Goal: Information Seeking & Learning: Learn about a topic

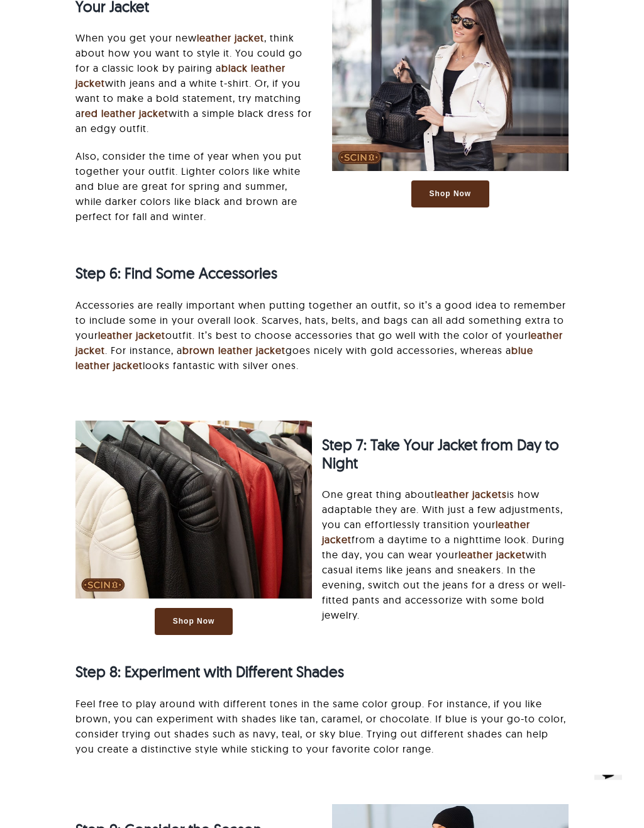
scroll to position [3601, 0]
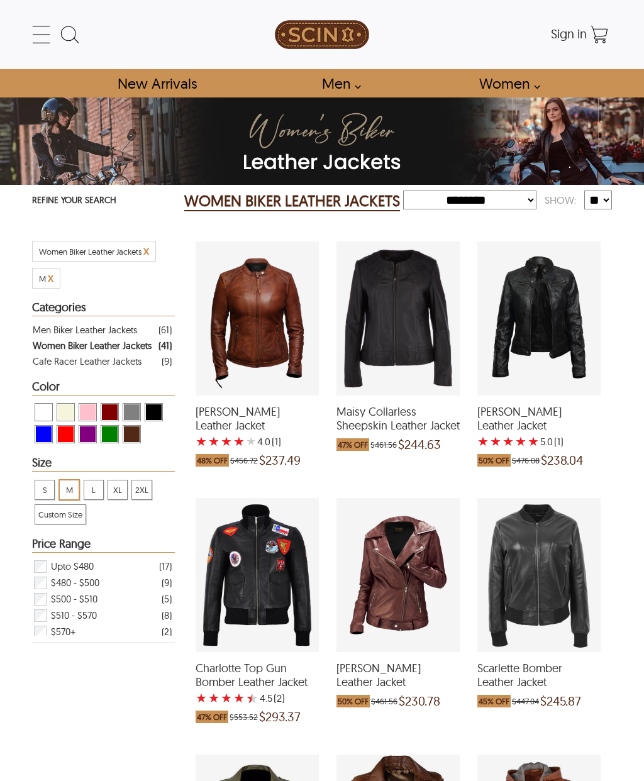
select select "********"
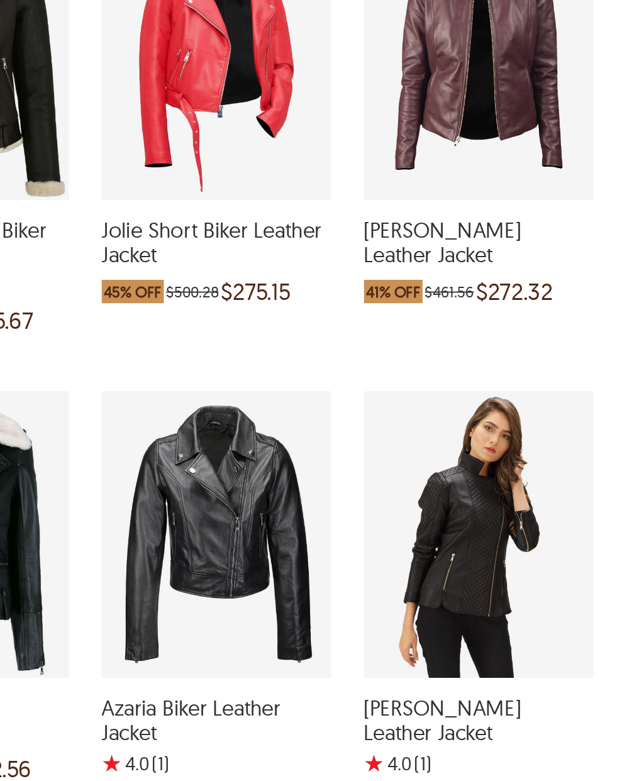
scroll to position [980, 26]
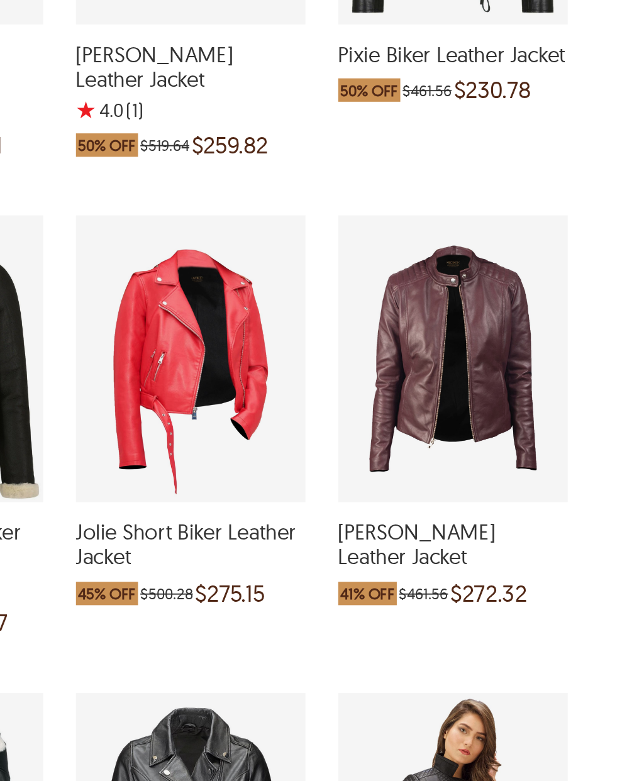
click at [451, 289] on div "Harlee Biker Leather Jacket which was at a price of $461.56, now after discount…" at bounding box center [512, 366] width 123 height 154
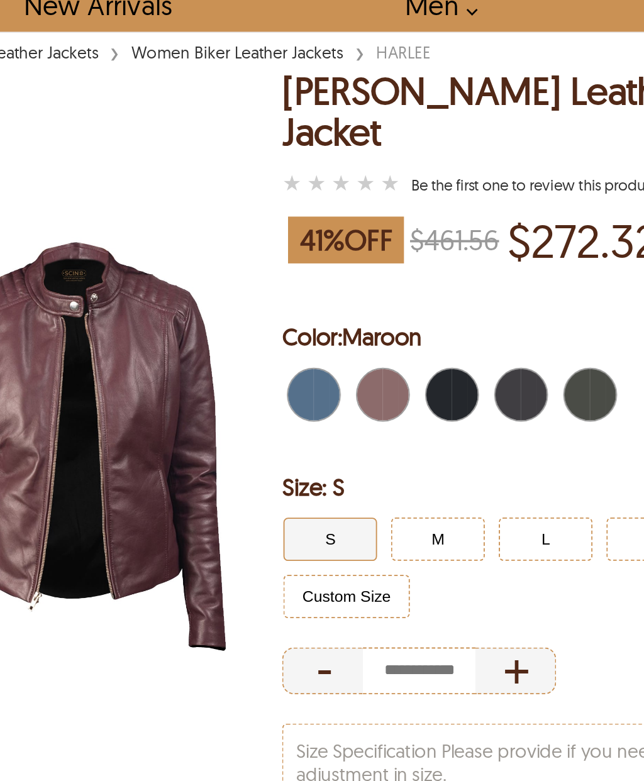
click at [315, 359] on button "M" at bounding box center [340, 370] width 50 height 23
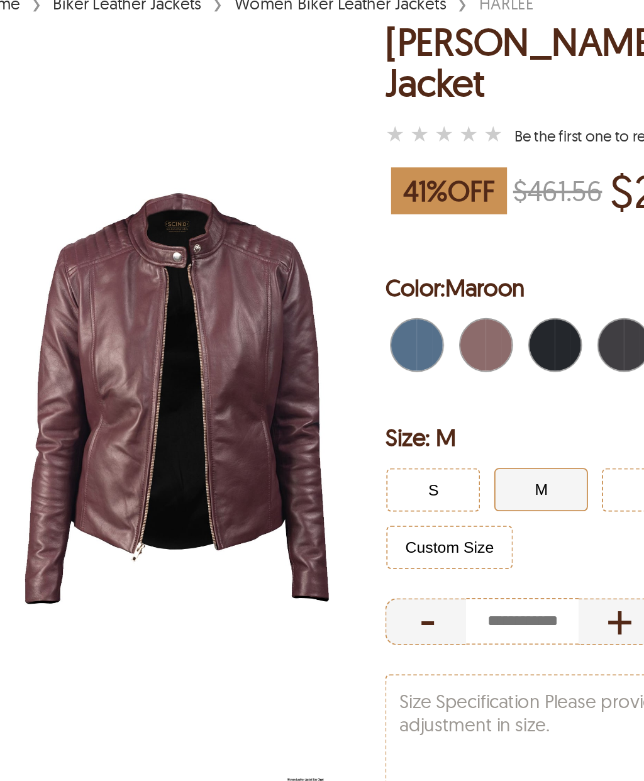
click at [273, 279] on span "Blue" at bounding box center [277, 293] width 8 height 28
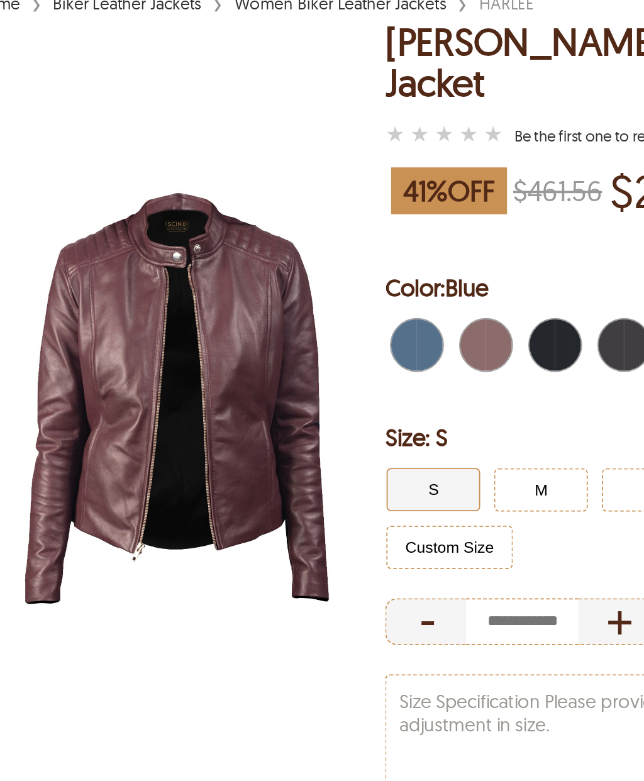
click at [259, 279] on span "Blue" at bounding box center [266, 293] width 14 height 28
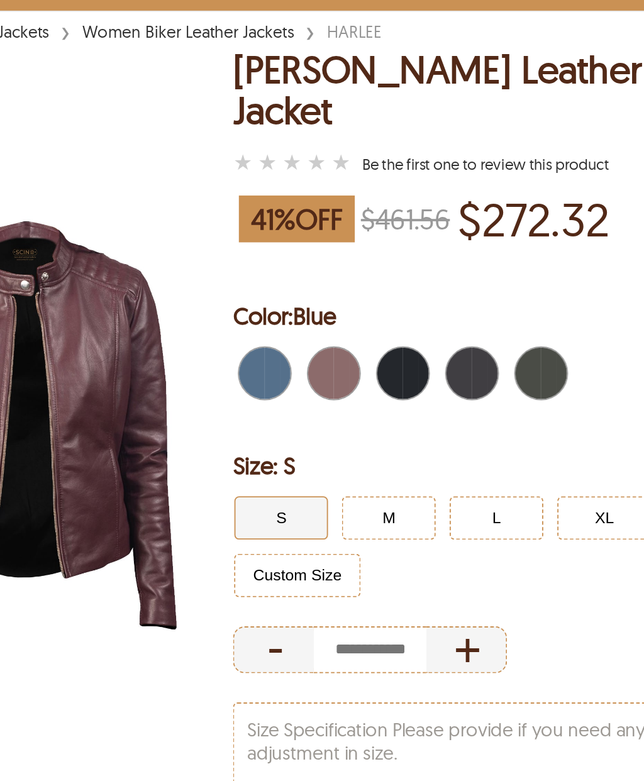
click at [333, 279] on span "Distressed Black" at bounding box center [340, 293] width 14 height 28
click at [384, 279] on span "Black" at bounding box center [388, 293] width 8 height 28
click at [408, 279] on span "Green \a" at bounding box center [415, 293] width 14 height 28
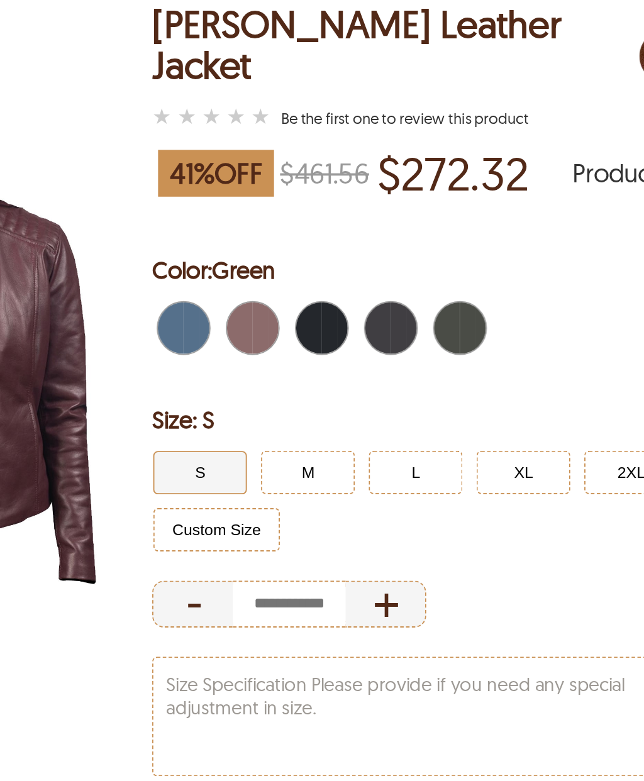
click at [408, 279] on span "Green \a" at bounding box center [415, 293] width 14 height 28
click at [259, 279] on span "Blue" at bounding box center [266, 293] width 14 height 28
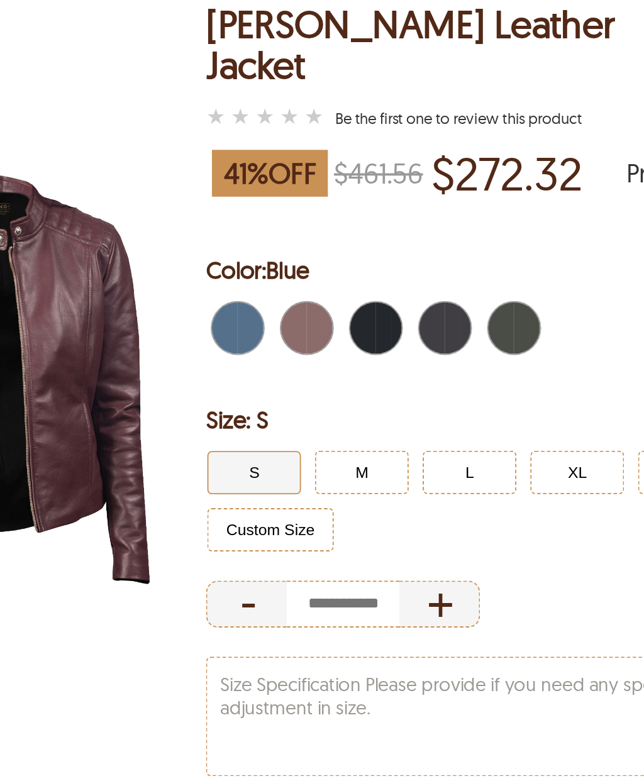
click at [421, 279] on span "Green \a" at bounding box center [425, 293] width 8 height 28
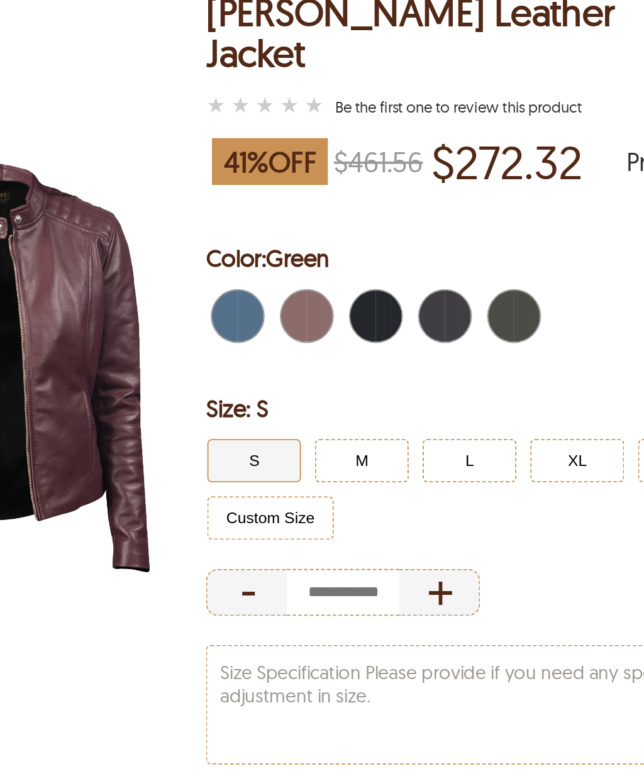
click at [315, 359] on button "M" at bounding box center [340, 370] width 50 height 23
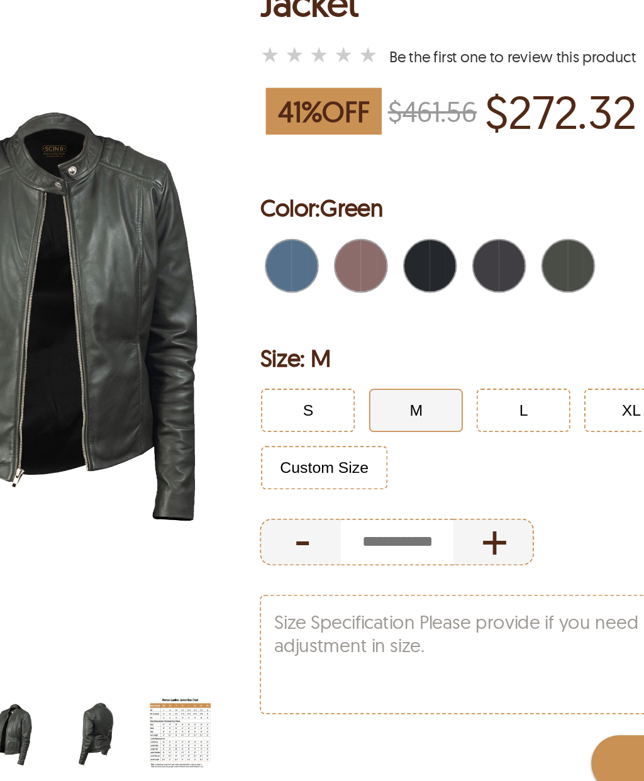
click at [421, 279] on span "Green \a" at bounding box center [425, 293] width 8 height 28
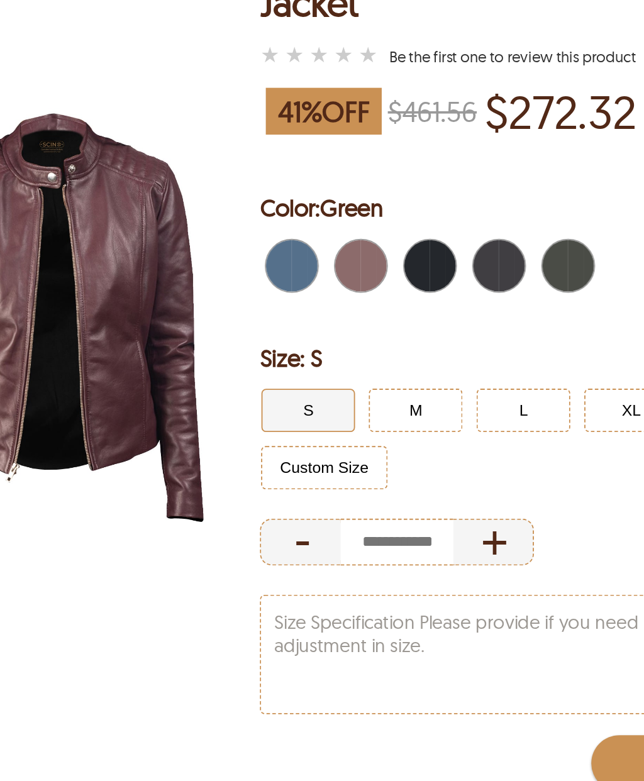
click at [273, 279] on span "Blue" at bounding box center [277, 293] width 8 height 28
click at [315, 359] on button "M" at bounding box center [340, 370] width 50 height 23
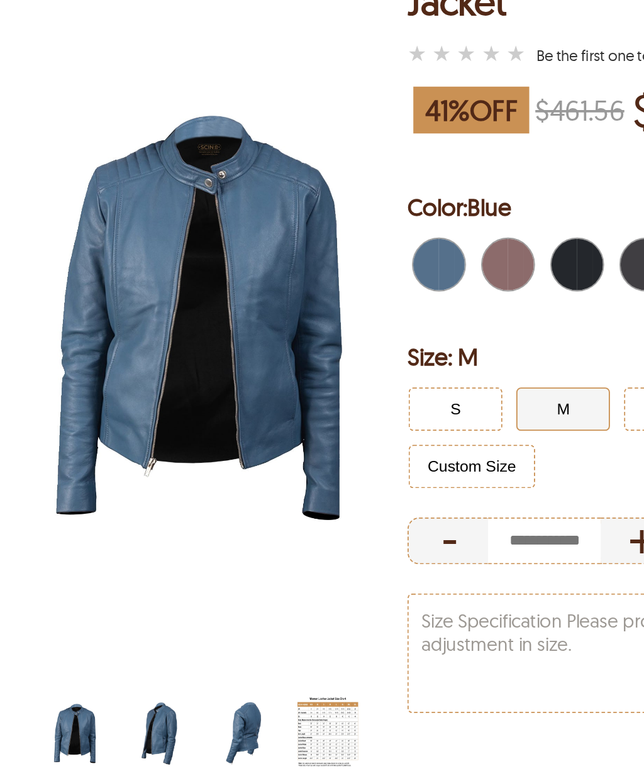
click at [296, 279] on span "Maroon" at bounding box center [303, 293] width 14 height 28
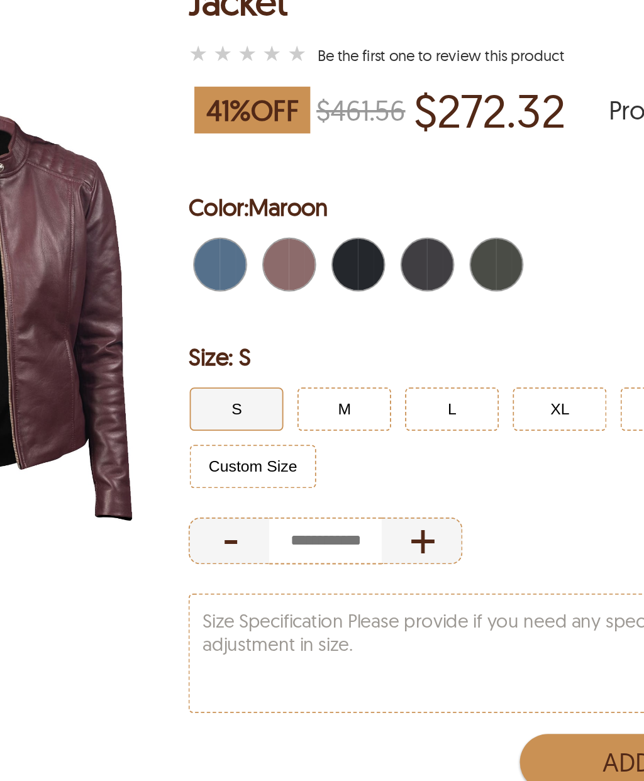
click at [315, 359] on button "M" at bounding box center [340, 370] width 50 height 23
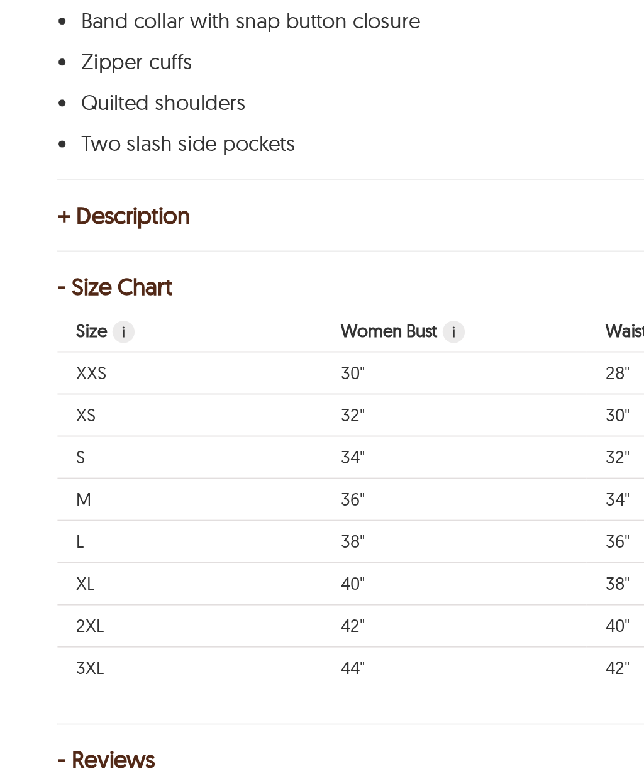
scroll to position [379, 0]
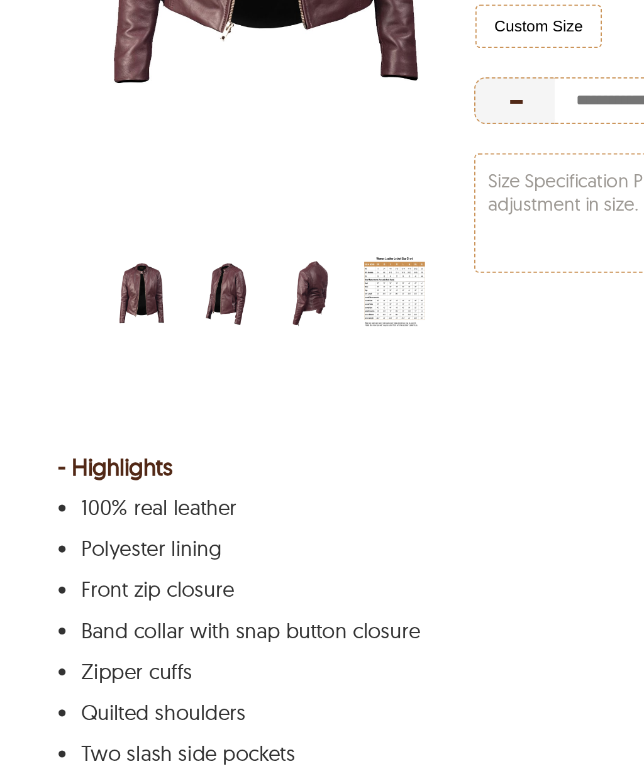
select select "********"
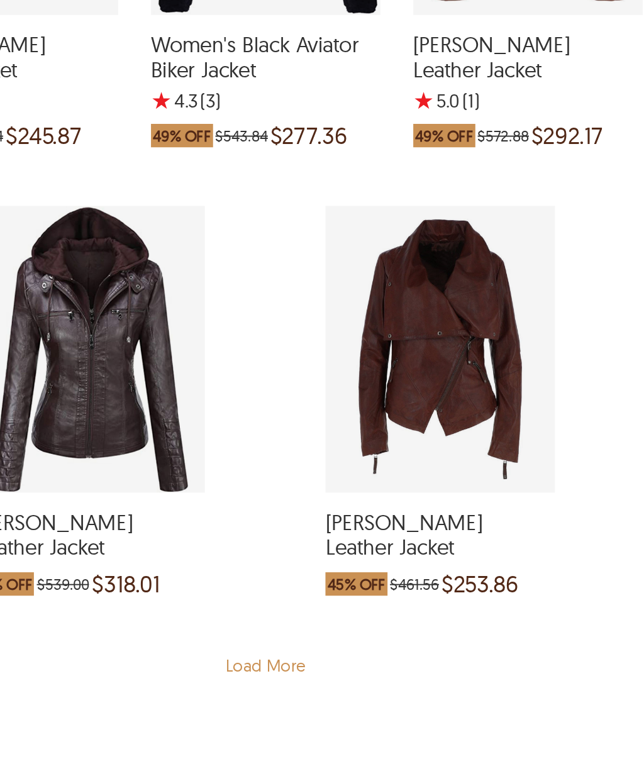
scroll to position [2322, 0]
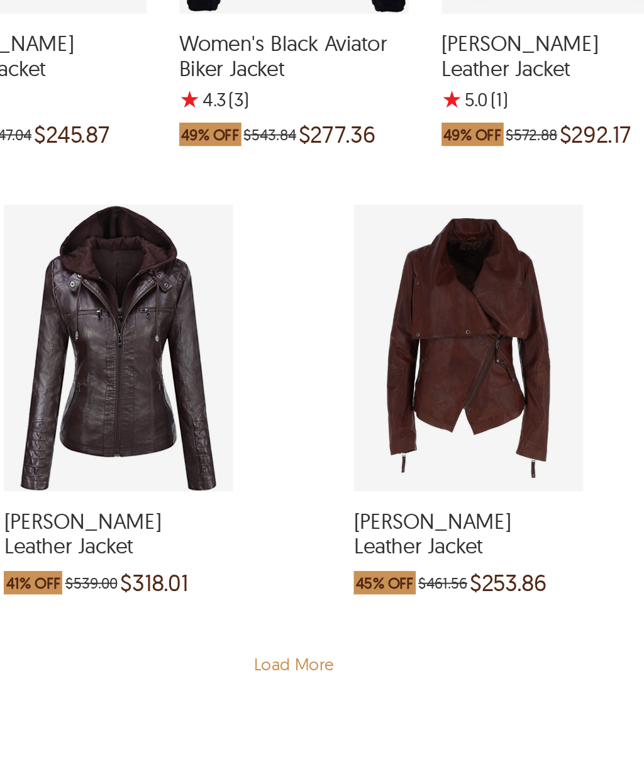
click at [430, 472] on div "Rosalyn Biker Leather Jacket which was at a price of $461.56, now after discoun…" at bounding box center [491, 549] width 123 height 154
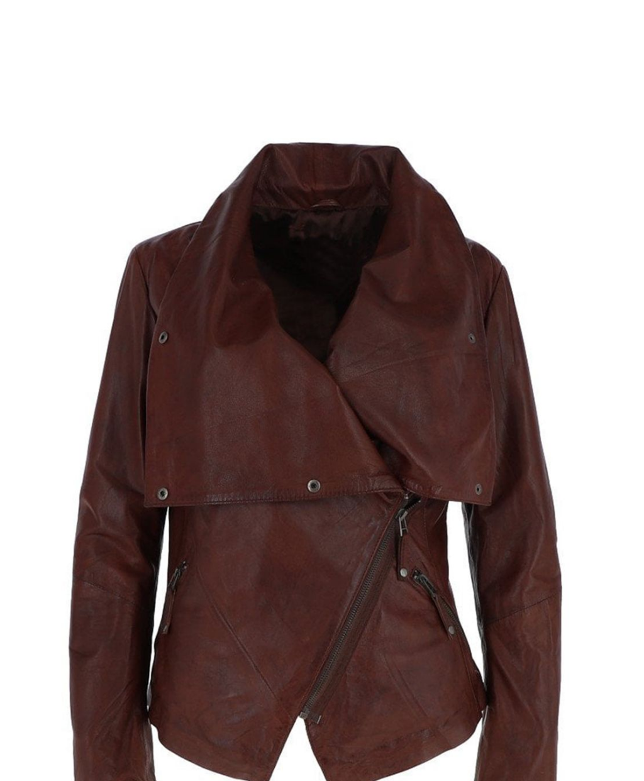
select select "********"
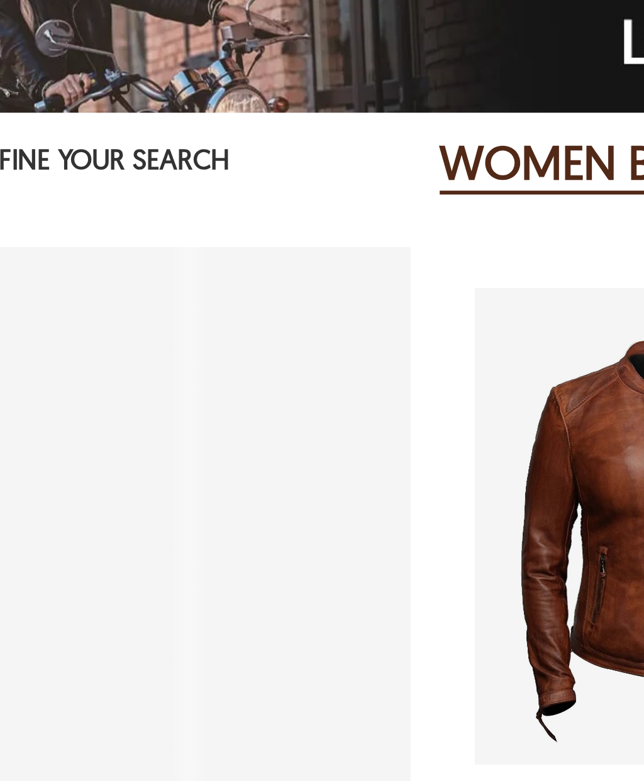
scroll to position [2322, 0]
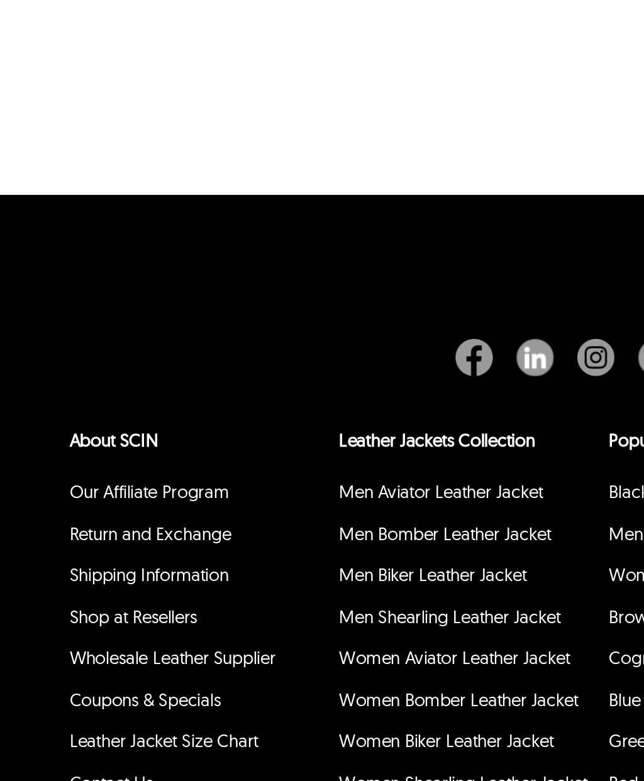
scroll to position [437, 0]
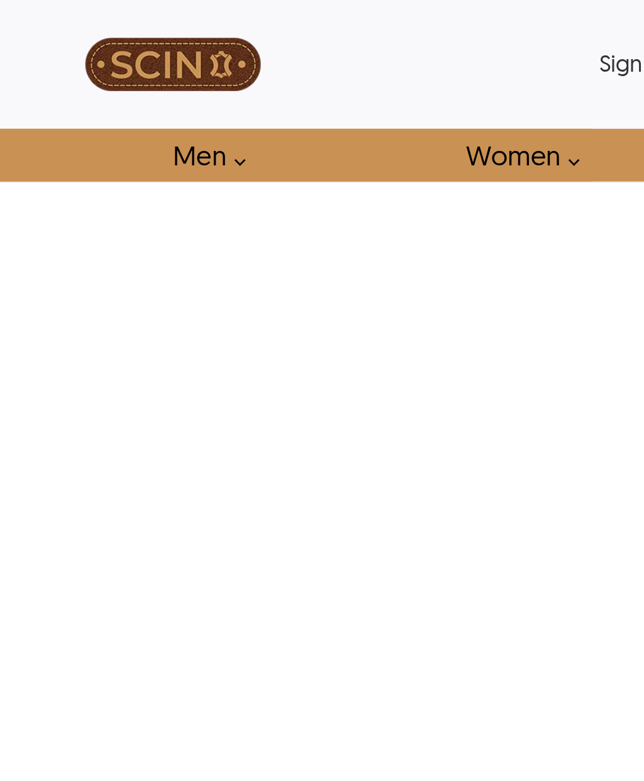
select select "********"
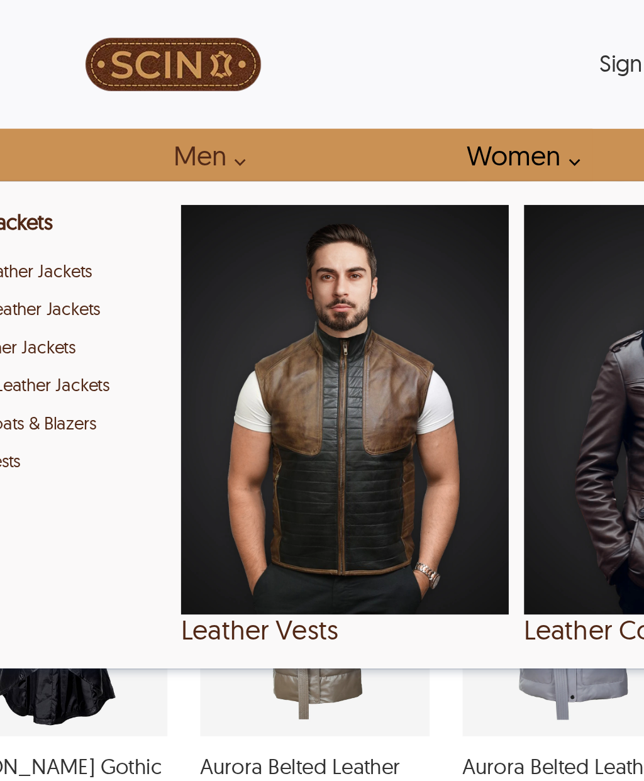
click at [308, 83] on link "Men" at bounding box center [338, 83] width 60 height 28
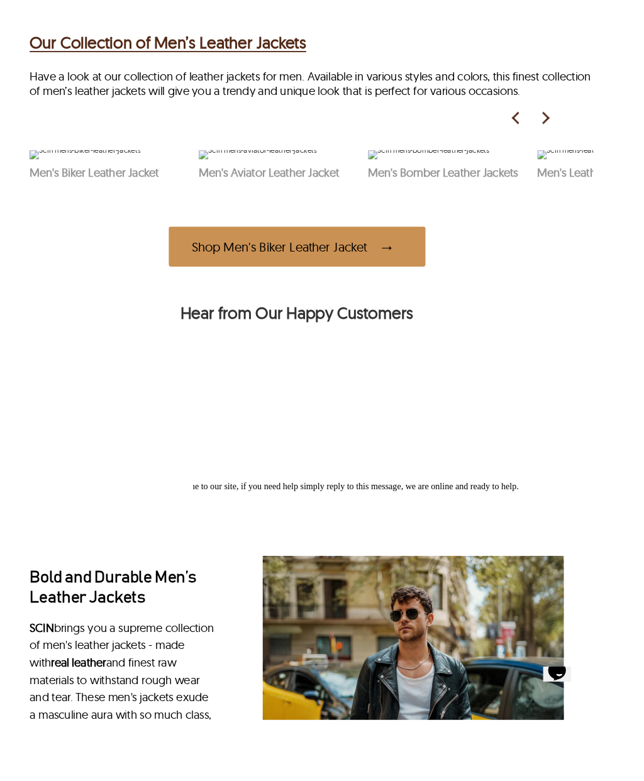
scroll to position [498, 0]
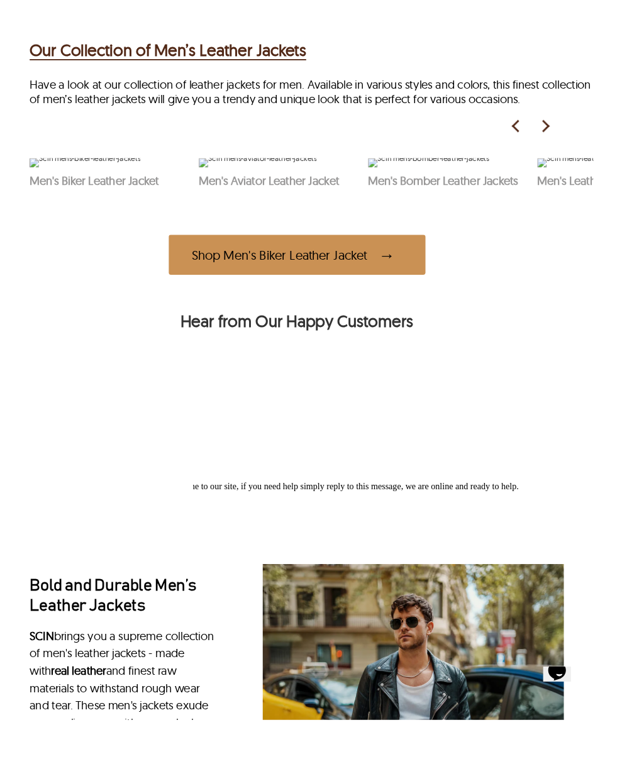
click at [457, 204] on p "Men's Bomber Leather Jackets" at bounding box center [484, 196] width 171 height 16
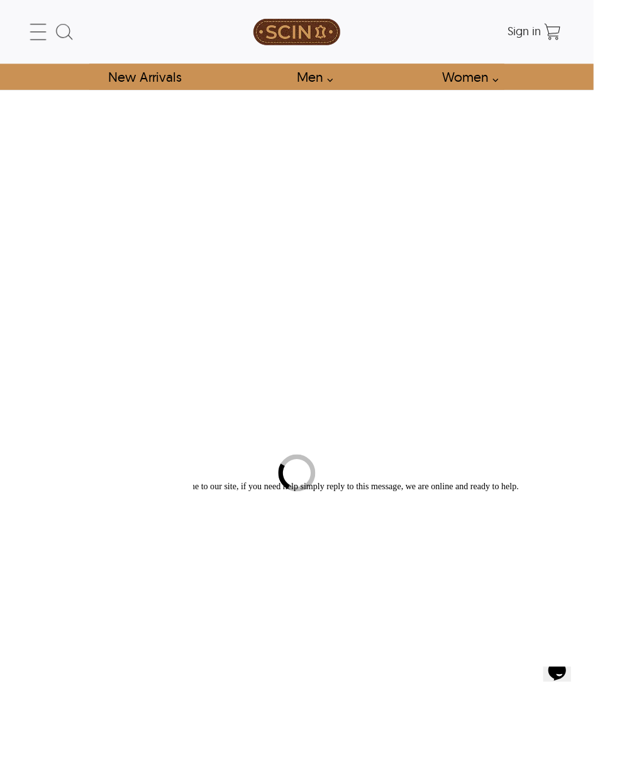
select select "********"
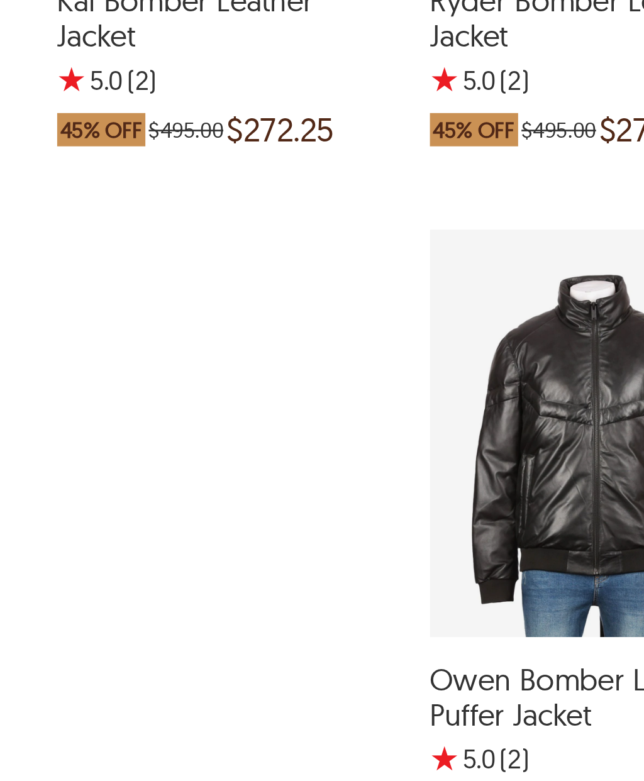
scroll to position [2256, 45]
